Goal: Information Seeking & Learning: Learn about a topic

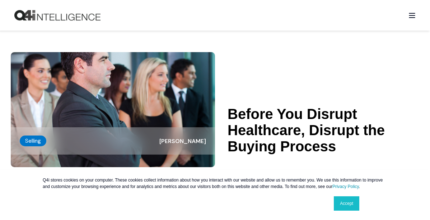
scroll to position [171, 0]
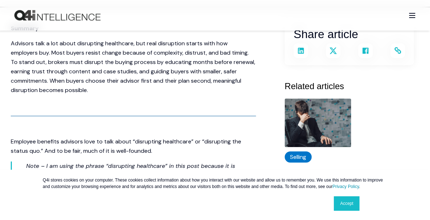
click at [342, 202] on link "Accept" at bounding box center [346, 203] width 25 height 14
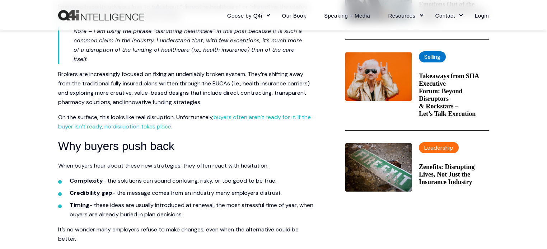
scroll to position [408, 0]
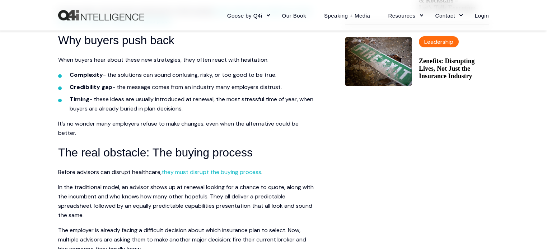
click at [224, 86] on li "Credibility gap - the message comes from an industry many employers distrust." at bounding box center [193, 87] width 247 height 9
click at [174, 89] on li "Credibility gap - the message comes from an industry many employers distrust." at bounding box center [193, 87] width 247 height 9
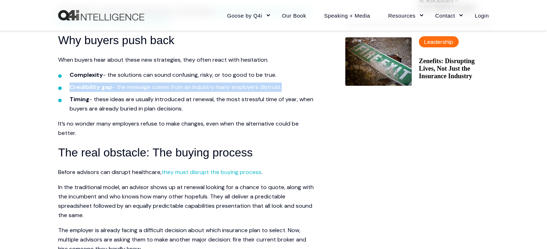
click at [174, 89] on li "Credibility gap - the message comes from an industry many employers distrust." at bounding box center [193, 87] width 247 height 9
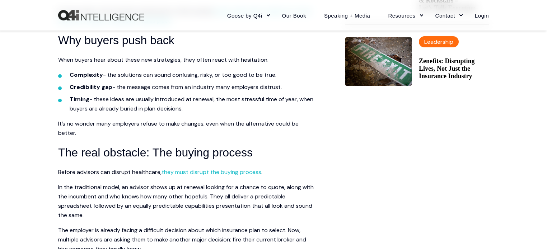
click at [175, 97] on li "Timing - these ideas are usually introduced at renewal, the most stressful time…" at bounding box center [193, 104] width 247 height 19
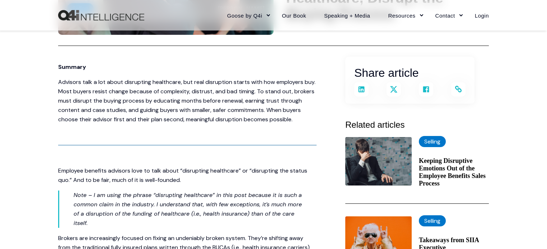
scroll to position [0, 0]
